Goal: Transaction & Acquisition: Obtain resource

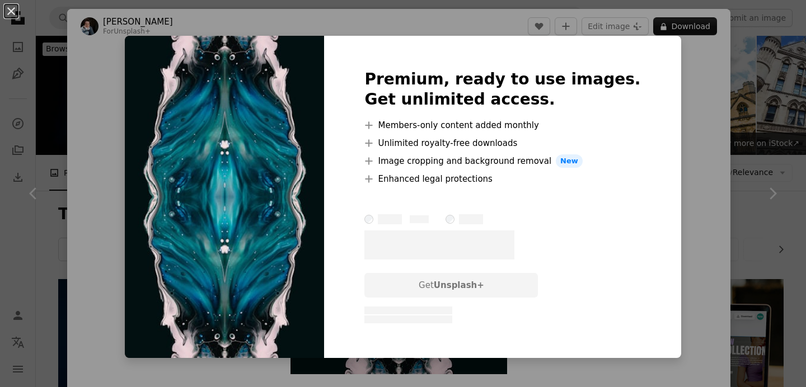
scroll to position [1066, 0]
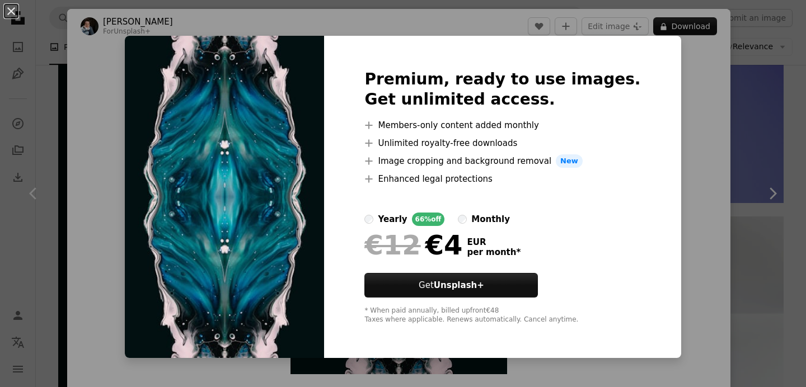
click at [747, 148] on div "An X shape Premium, ready to use images. Get unlimited access. A plus sign Memb…" at bounding box center [403, 193] width 806 height 387
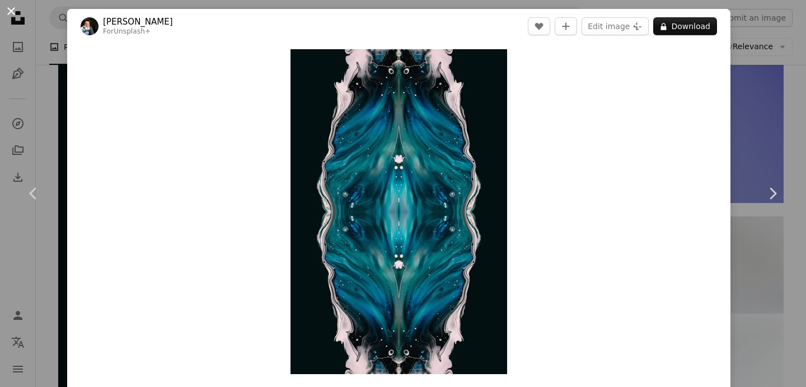
click at [10, 14] on button "An X shape" at bounding box center [10, 10] width 13 height 13
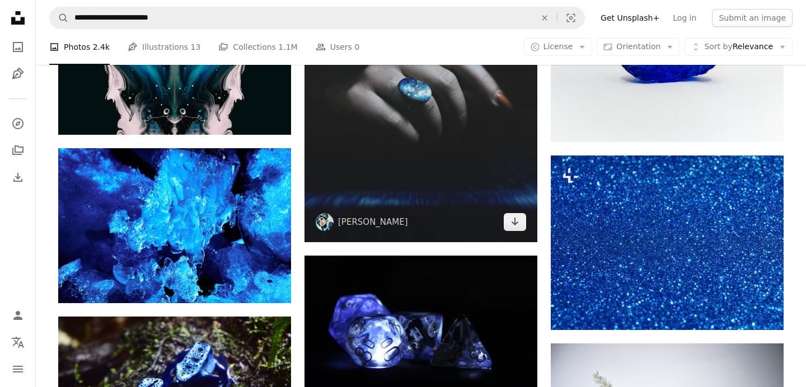
scroll to position [1299, 0]
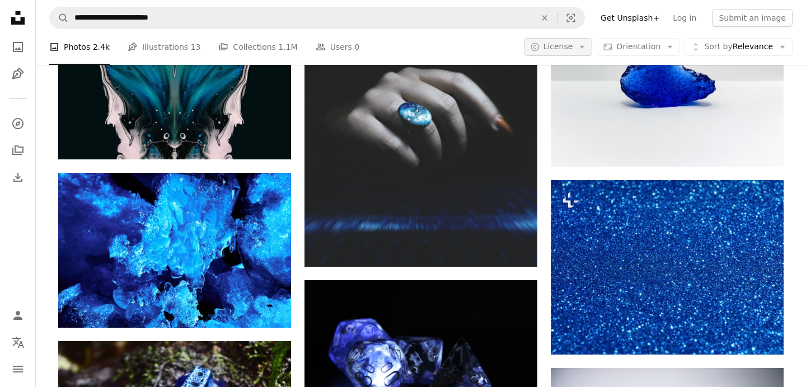
click at [585, 46] on icon "button" at bounding box center [582, 47] width 5 height 3
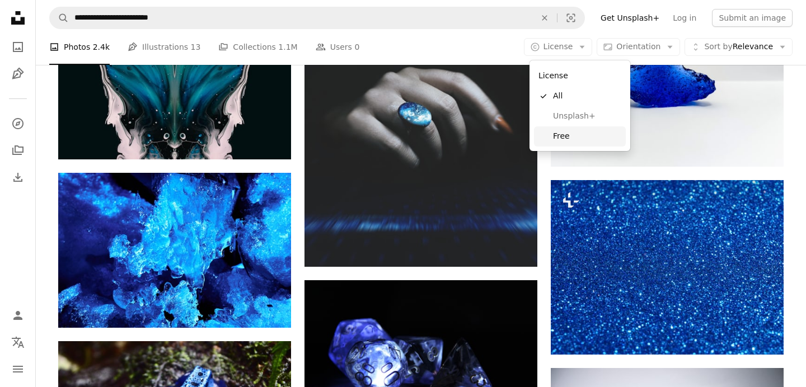
click at [563, 139] on span "Free" at bounding box center [587, 136] width 68 height 11
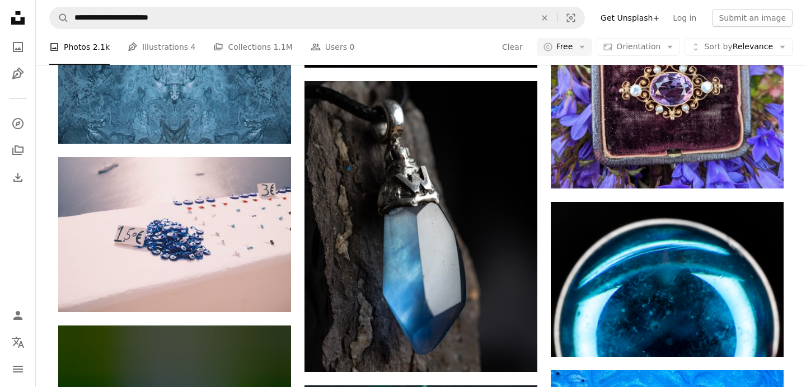
scroll to position [19433, 0]
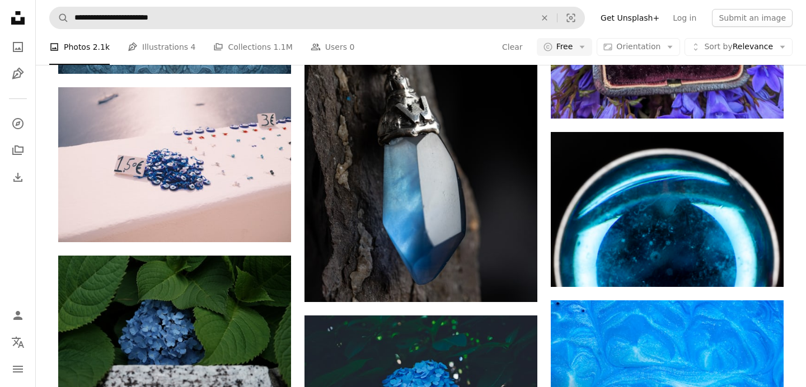
click at [537, 38] on button "A copyright icon © Free Arrow down" at bounding box center [565, 47] width 56 height 18
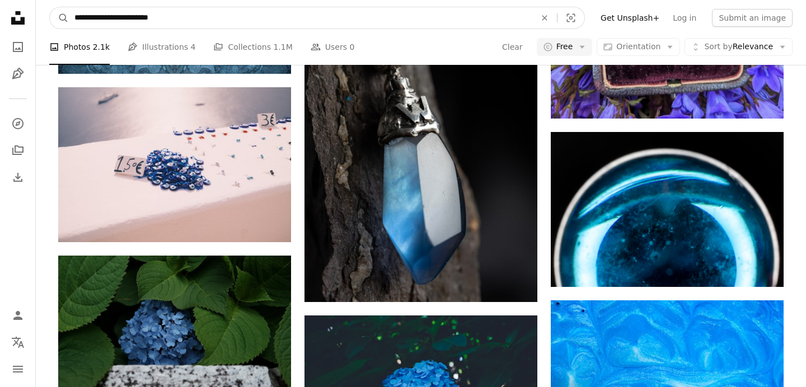
click at [235, 20] on input "**********" at bounding box center [300, 17] width 463 height 21
type input "**********"
click button "A magnifying glass" at bounding box center [59, 17] width 19 height 21
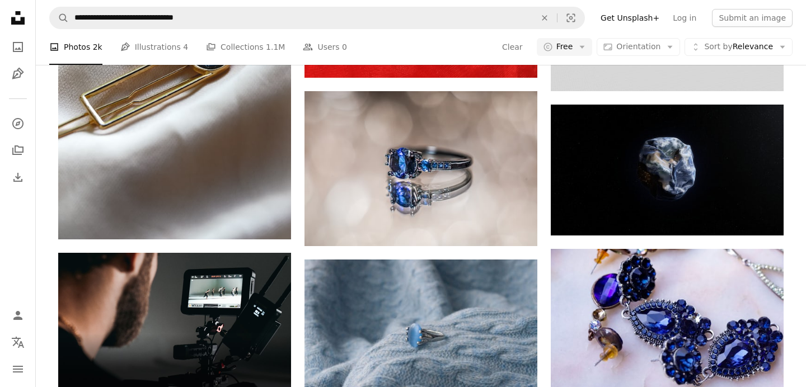
scroll to position [2027, 0]
